Goal: Find specific page/section: Find specific page/section

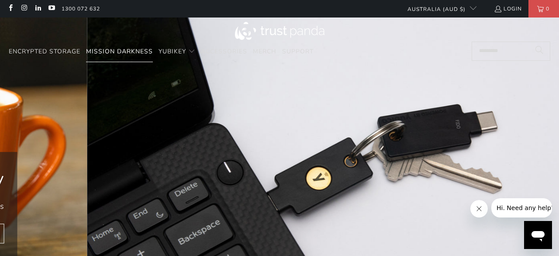
click at [115, 52] on span "Mission Darkness" at bounding box center [119, 51] width 67 height 8
